Goal: Information Seeking & Learning: Learn about a topic

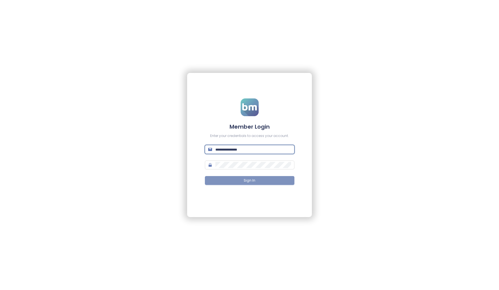
type input "**********"
click at [250, 181] on button "Sign In" at bounding box center [250, 180] width 90 height 9
click at [248, 181] on span "Sign In" at bounding box center [250, 180] width 12 height 5
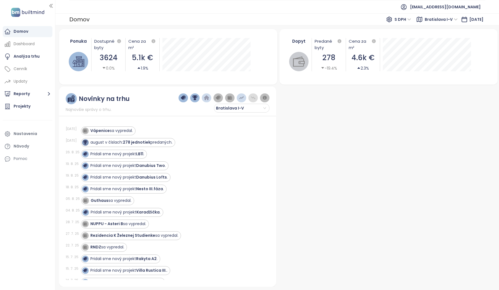
click at [394, 19] on span "Bratislava I-V" at bounding box center [441, 19] width 33 height 8
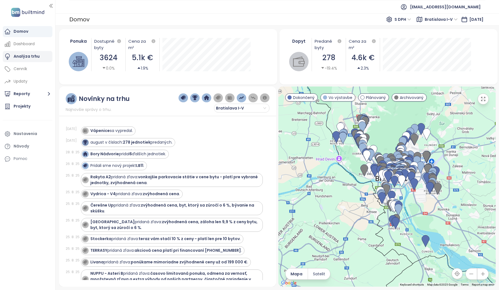
click at [19, 59] on div "Analýza trhu" at bounding box center [27, 56] width 26 height 7
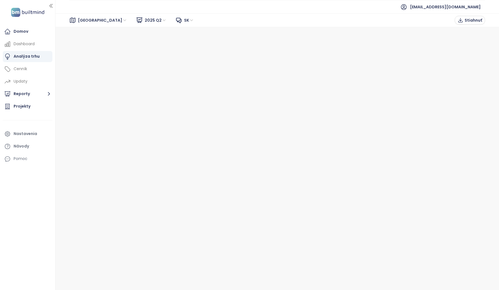
click at [101, 22] on span "[GEOGRAPHIC_DATA]" at bounding box center [102, 20] width 49 height 8
click at [145, 19] on span "2025 Q2" at bounding box center [156, 20] width 22 height 8
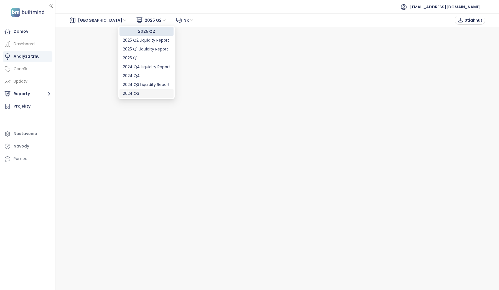
click at [47, 211] on div "Domov Dashboard Analýza trhu Cenník Updaty Reporty Projekty Nastavenia Návody P…" at bounding box center [27, 145] width 55 height 290
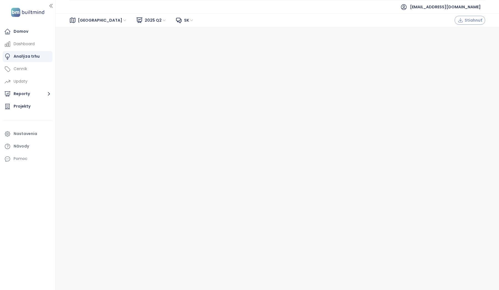
click at [394, 20] on button "Stiahnuť" at bounding box center [470, 20] width 31 height 9
click at [27, 69] on div "Cenník" at bounding box center [28, 69] width 50 height 11
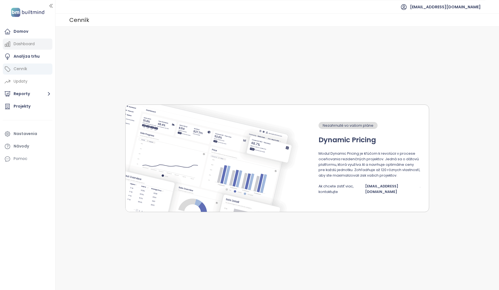
click at [26, 44] on div "Dashboard" at bounding box center [24, 44] width 21 height 7
click at [25, 37] on div "Domov" at bounding box center [28, 31] width 50 height 11
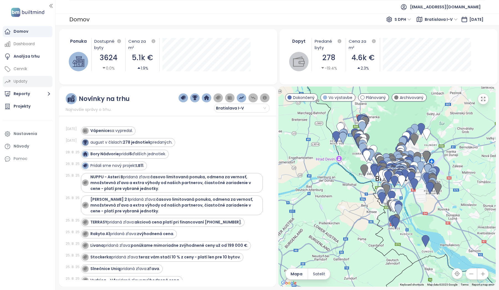
click at [20, 84] on div "Updaty" at bounding box center [21, 81] width 14 height 7
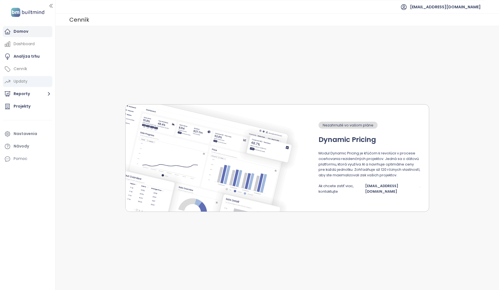
click at [20, 31] on div "Domov" at bounding box center [21, 31] width 15 height 7
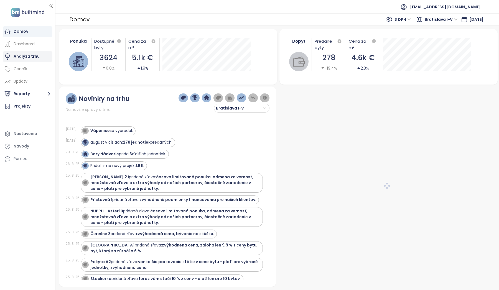
click at [29, 58] on div "Analýza trhu" at bounding box center [27, 56] width 26 height 7
